Goal: Task Accomplishment & Management: Manage account settings

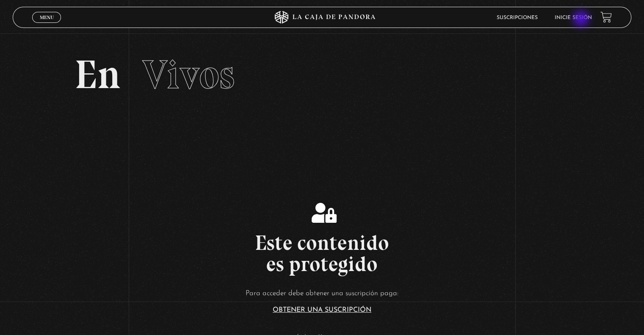
click at [582, 19] on link "Inicie sesión" at bounding box center [573, 17] width 37 height 5
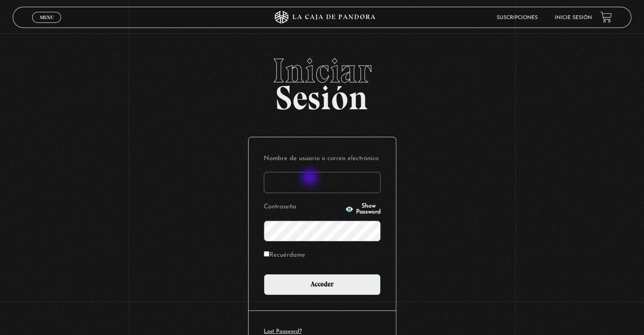
click at [311, 178] on input "Nombre de usuario o correo electrónico" at bounding box center [322, 182] width 117 height 21
type input "delpiento@hotmail.com"
click at [264, 274] on input "Acceder" at bounding box center [322, 284] width 117 height 21
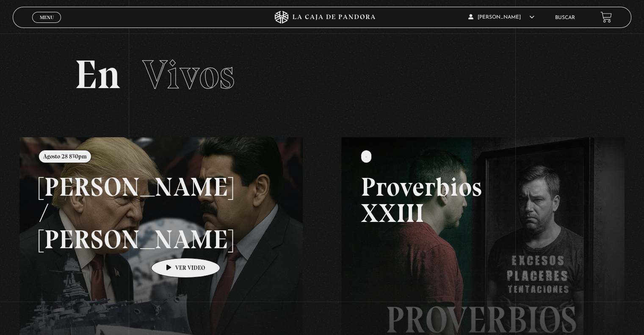
click at [172, 245] on link at bounding box center [341, 304] width 644 height 335
